Goal: Find specific page/section: Find specific page/section

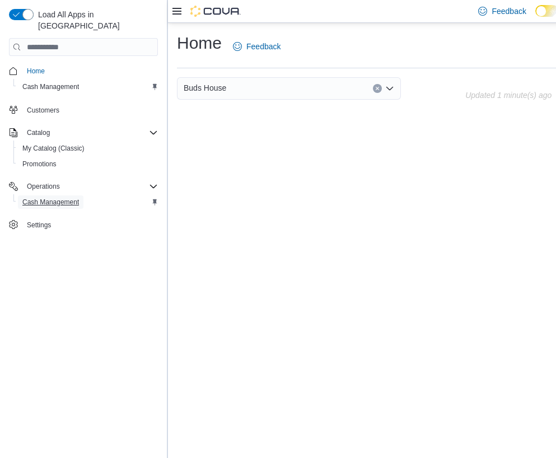
click at [70, 195] on span "Cash Management" at bounding box center [50, 201] width 57 height 13
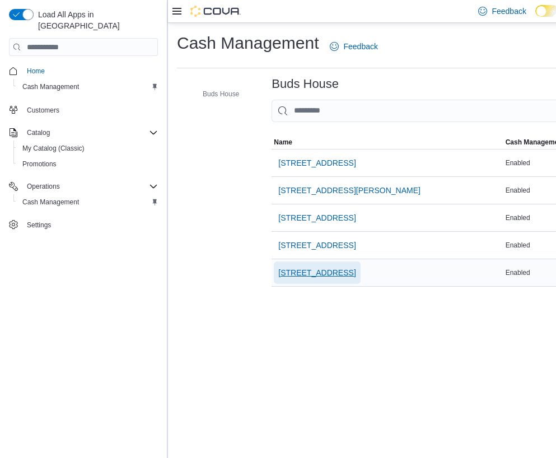
click at [317, 270] on span "[STREET_ADDRESS]" at bounding box center [316, 272] width 77 height 11
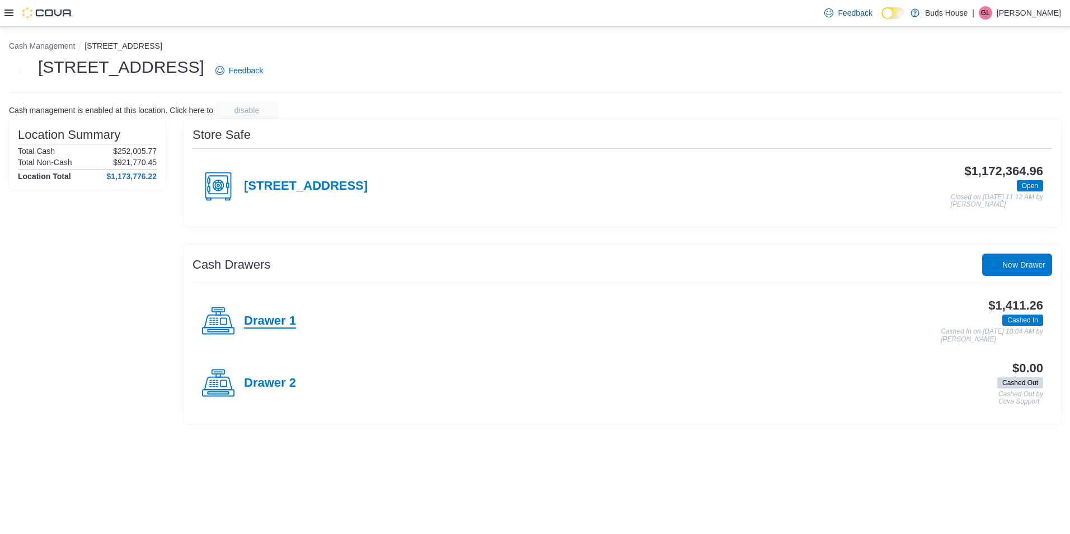
click at [277, 319] on h4 "Drawer 1" at bounding box center [270, 321] width 52 height 15
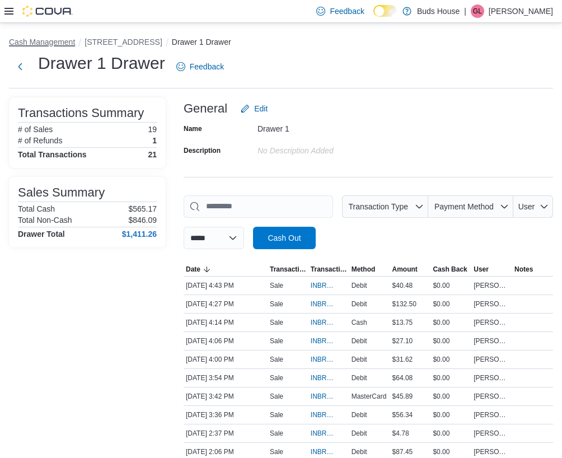
click at [53, 39] on button "Cash Management" at bounding box center [42, 42] width 66 height 9
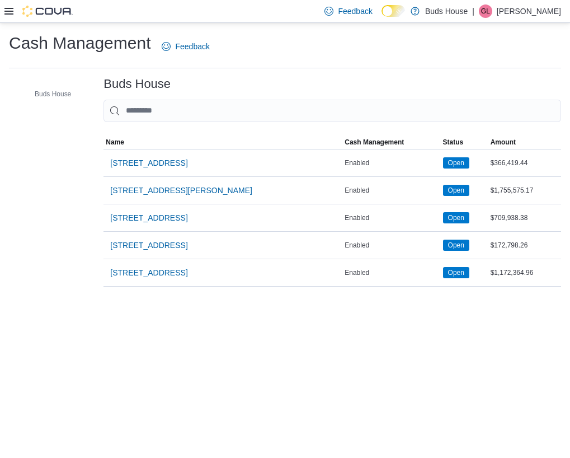
click at [6, 9] on icon at bounding box center [8, 11] width 9 height 9
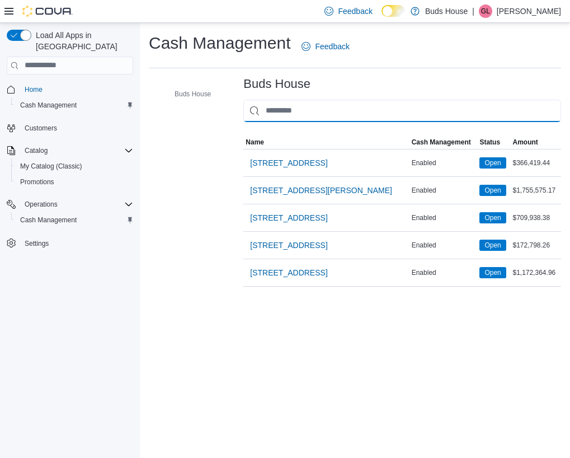
click at [390, 109] on input "This is a search bar. As you type, the results lower in the page will automatic…" at bounding box center [403, 111] width 318 height 22
click at [168, 214] on div "Buds House Buds House Sorting MemoryTable from EuiInMemoryTable Name Cash Manag…" at bounding box center [355, 181] width 413 height 209
click at [35, 124] on span "Customers" at bounding box center [41, 128] width 32 height 9
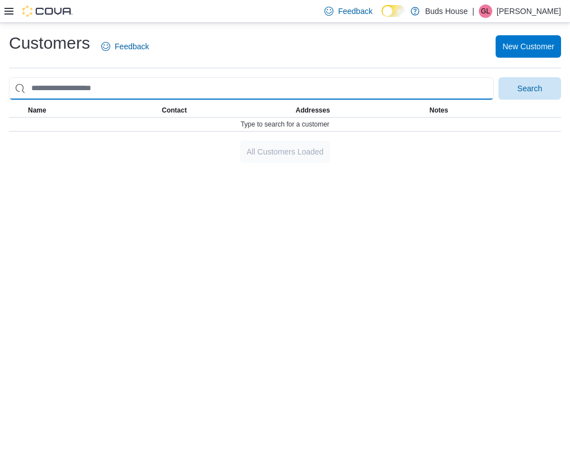
click at [47, 83] on input "search" at bounding box center [251, 88] width 485 height 22
type input "******"
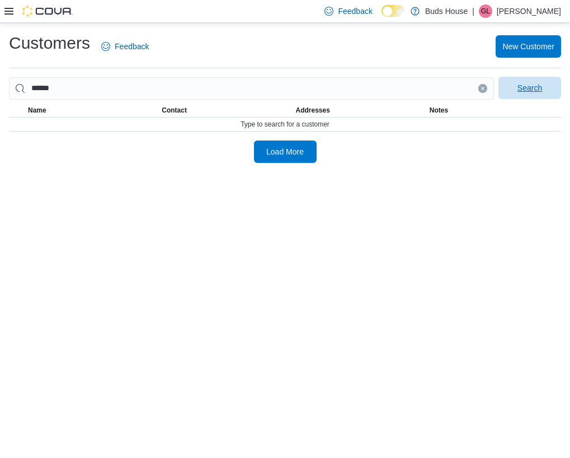
click at [538, 88] on span "Search" at bounding box center [530, 87] width 25 height 11
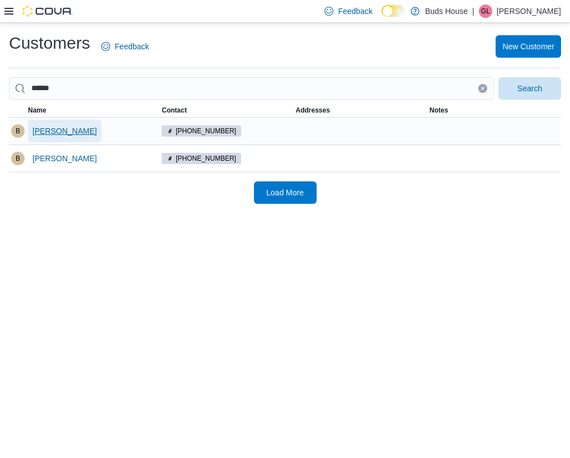
click at [49, 133] on span "[PERSON_NAME]" at bounding box center [64, 130] width 64 height 11
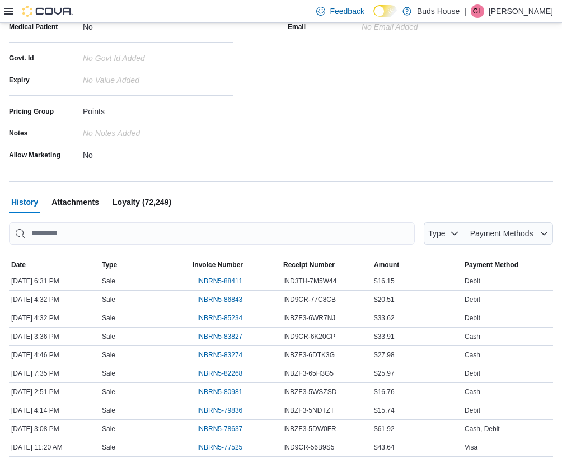
scroll to position [18, 0]
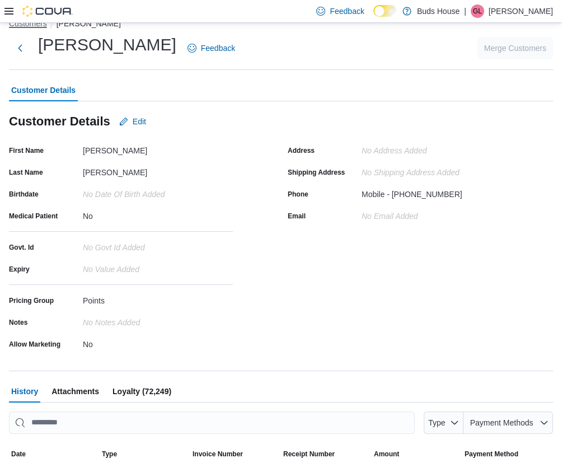
click at [29, 26] on button "Customers" at bounding box center [28, 23] width 38 height 9
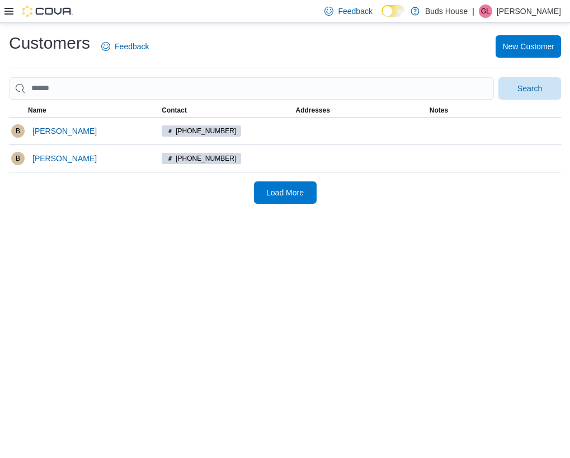
click at [13, 13] on icon at bounding box center [8, 11] width 9 height 9
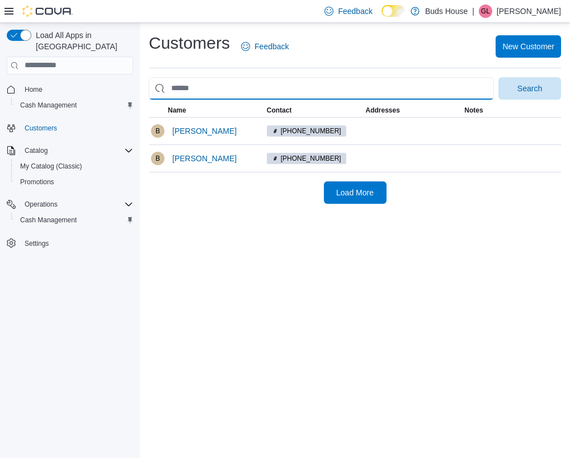
click at [293, 85] on input "search" at bounding box center [321, 88] width 345 height 22
drag, startPoint x: 293, startPoint y: 85, endPoint x: 191, endPoint y: 89, distance: 101.4
click at [194, 88] on input "search" at bounding box center [321, 88] width 345 height 22
click at [192, 90] on input "search" at bounding box center [321, 88] width 345 height 22
click at [499, 77] on button "Search" at bounding box center [530, 88] width 63 height 22
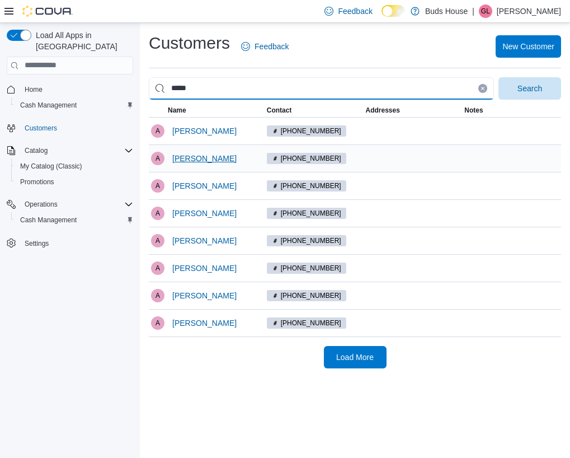
type input "*****"
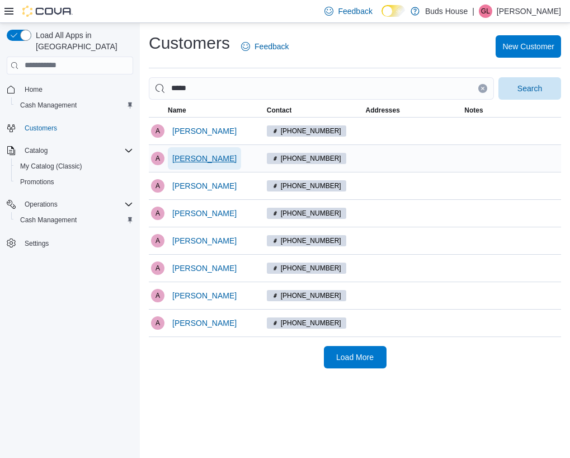
click at [195, 158] on span "[PERSON_NAME]" at bounding box center [204, 158] width 64 height 11
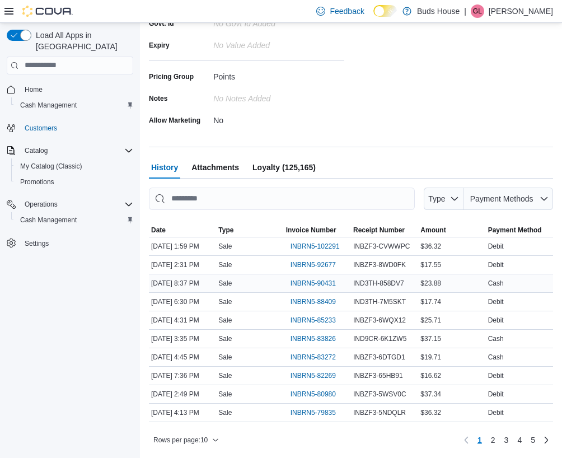
scroll to position [280, 0]
click at [304, 242] on span "INBRN5-102291" at bounding box center [315, 246] width 49 height 9
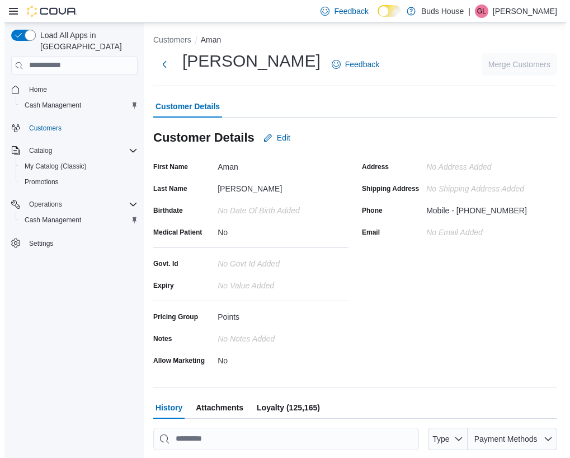
scroll to position [0, 0]
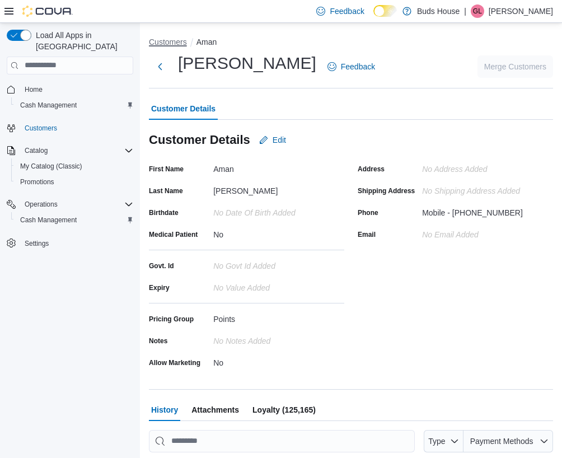
click at [172, 40] on button "Customers" at bounding box center [168, 42] width 38 height 9
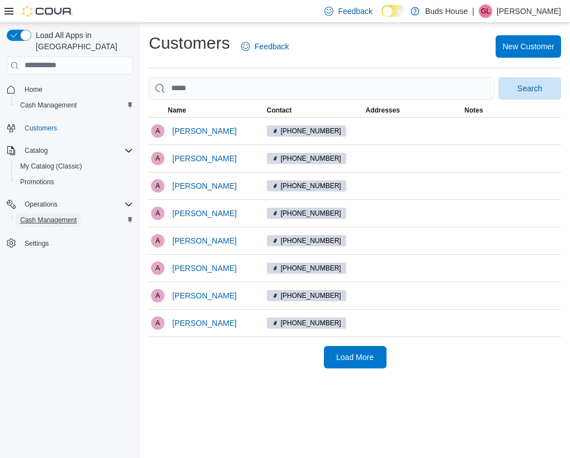
click at [37, 216] on span "Cash Management" at bounding box center [48, 220] width 57 height 9
